Goal: Obtain resource: Download file/media

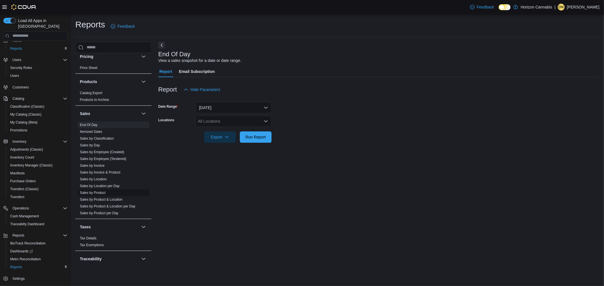
scroll to position [304, 0]
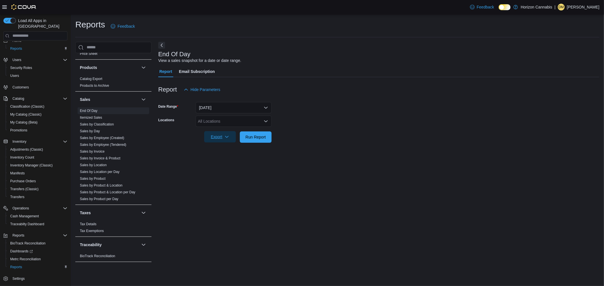
click at [212, 137] on span "Export" at bounding box center [219, 136] width 25 height 11
click at [218, 158] on span "Export to Pdf" at bounding box center [220, 159] width 25 height 5
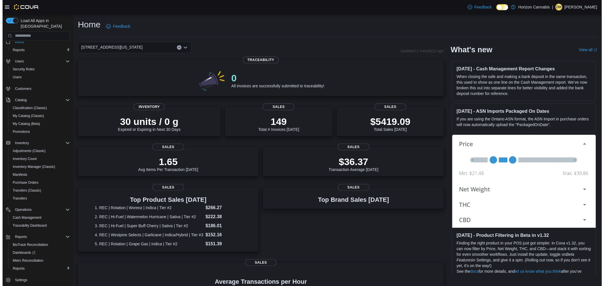
scroll to position [7, 0]
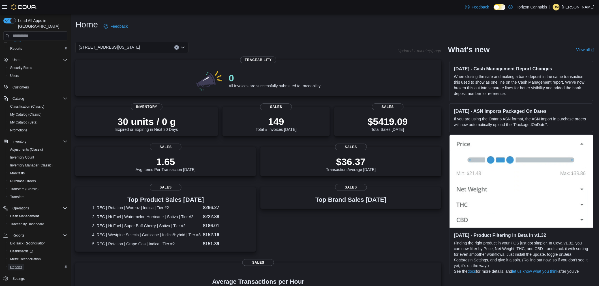
drag, startPoint x: 18, startPoint y: 259, endPoint x: 126, endPoint y: 260, distance: 108.4
click at [18, 265] on span "Reports" at bounding box center [16, 267] width 12 height 5
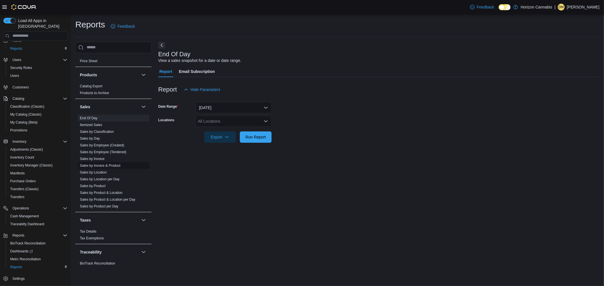
scroll to position [304, 0]
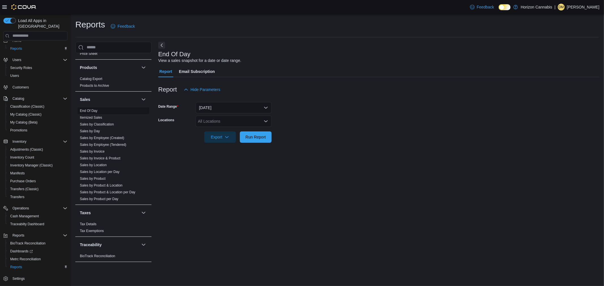
click at [97, 111] on link "End Of Day" at bounding box center [89, 111] width 18 height 4
click at [216, 138] on span "Export" at bounding box center [219, 136] width 25 height 11
click at [217, 162] on button "Export to Pdf" at bounding box center [221, 159] width 32 height 11
